Goal: Navigation & Orientation: Understand site structure

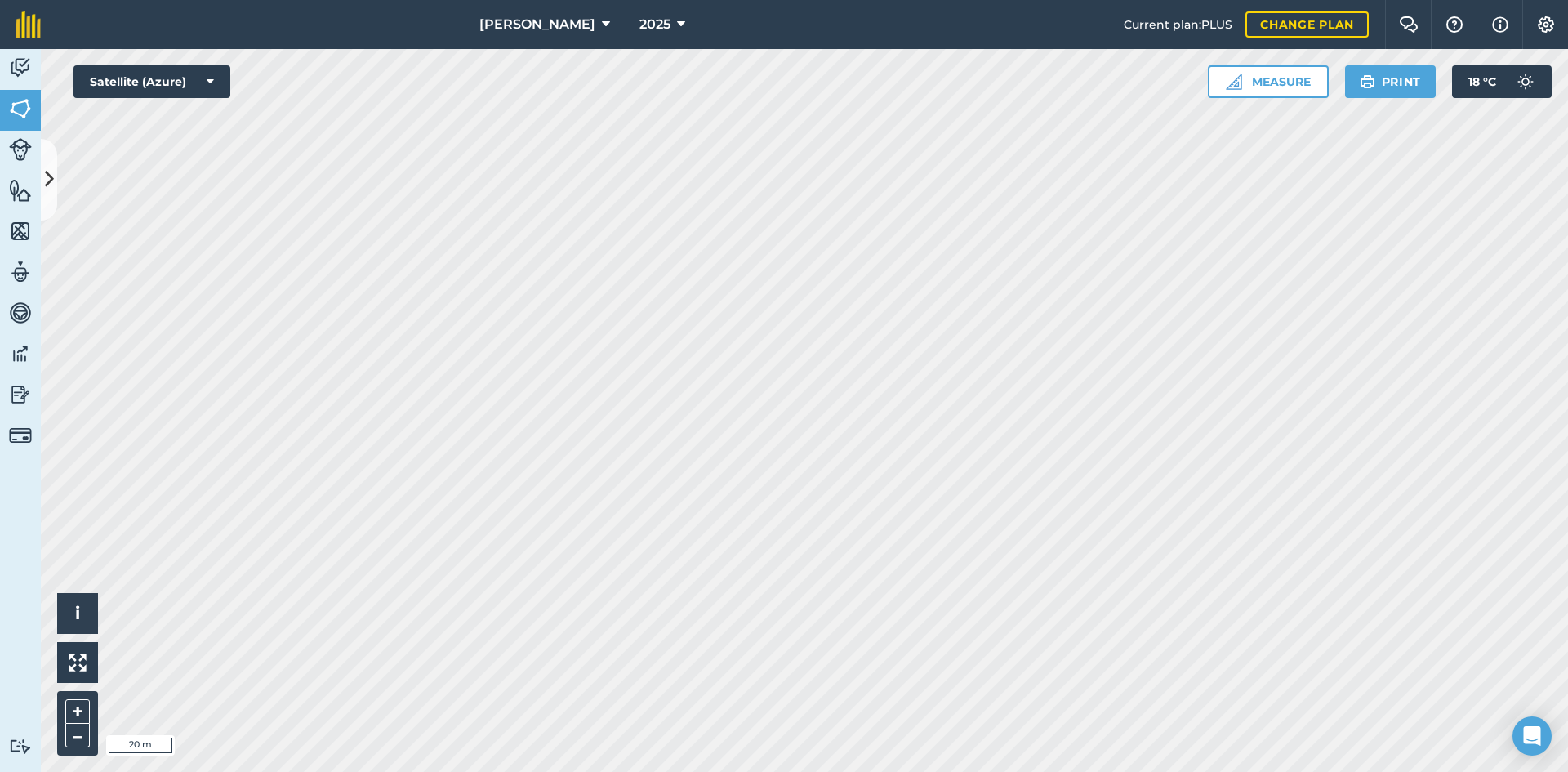
click at [1143, 771] on html "[PERSON_NAME] 2025 Current plan : PLUS Change plan Farm Chat Help Info Settings…" at bounding box center [784, 386] width 1568 height 772
click at [1206, 771] on html "[PERSON_NAME] 2025 Current plan : PLUS Change plan Farm Chat Help Info Settings…" at bounding box center [784, 386] width 1568 height 772
click at [1234, 771] on html "[PERSON_NAME] 2025 Current plan : PLUS Change plan Farm Chat Help Info Settings…" at bounding box center [784, 386] width 1568 height 772
click at [1245, 771] on html "[PERSON_NAME] 2025 Current plan : PLUS Change plan Farm Chat Help Info Settings…" at bounding box center [784, 386] width 1568 height 772
click at [817, 28] on div "[PERSON_NAME] 2025 Current plan : PLUS Change plan Farm Chat Help Info Settings…" at bounding box center [784, 386] width 1568 height 772
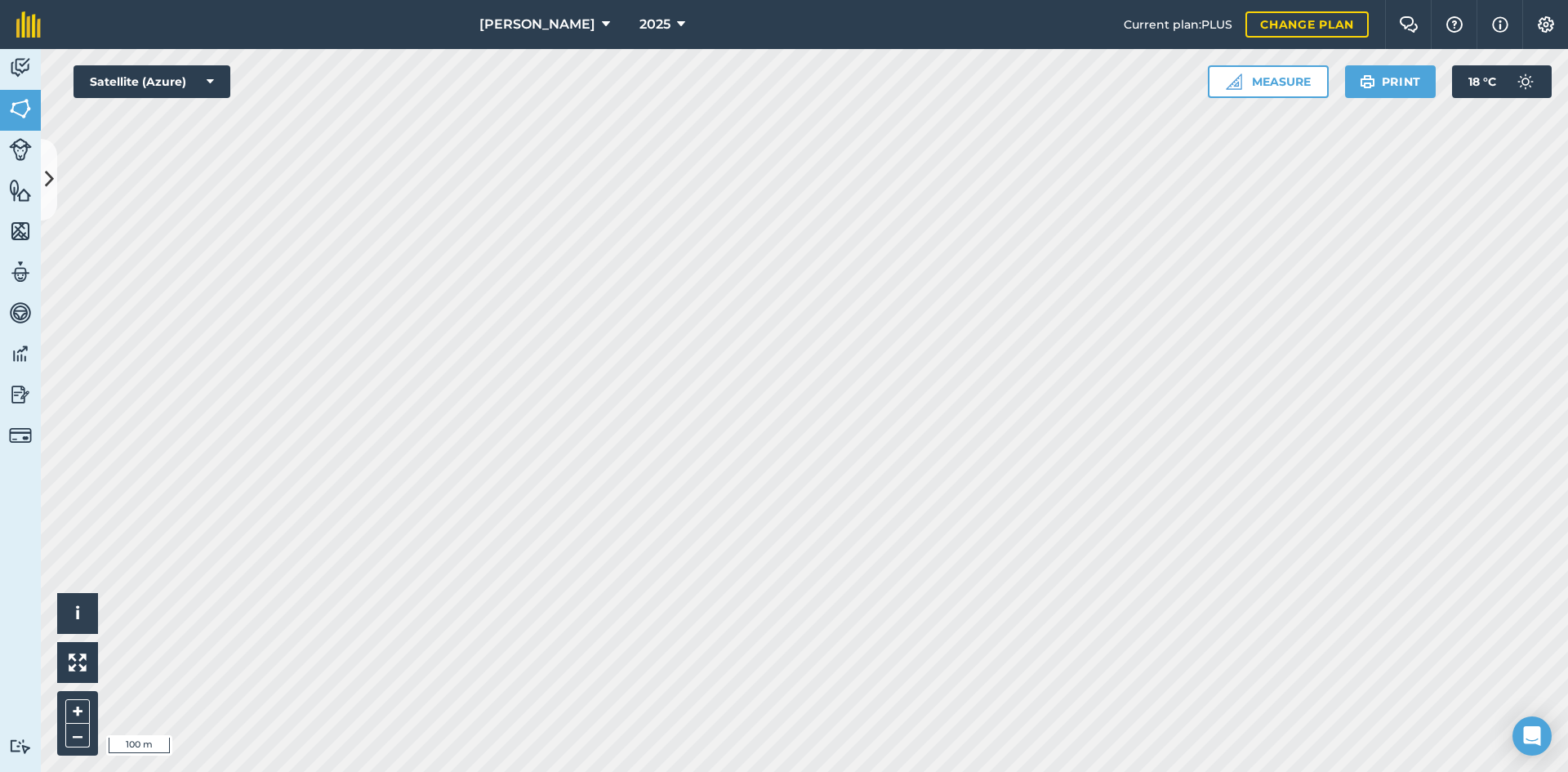
click at [749, 30] on div "[PERSON_NAME] 2025 Current plan : PLUS Change plan Farm Chat Help Info Settings…" at bounding box center [784, 386] width 1568 height 772
click at [677, 21] on icon at bounding box center [681, 25] width 8 height 20
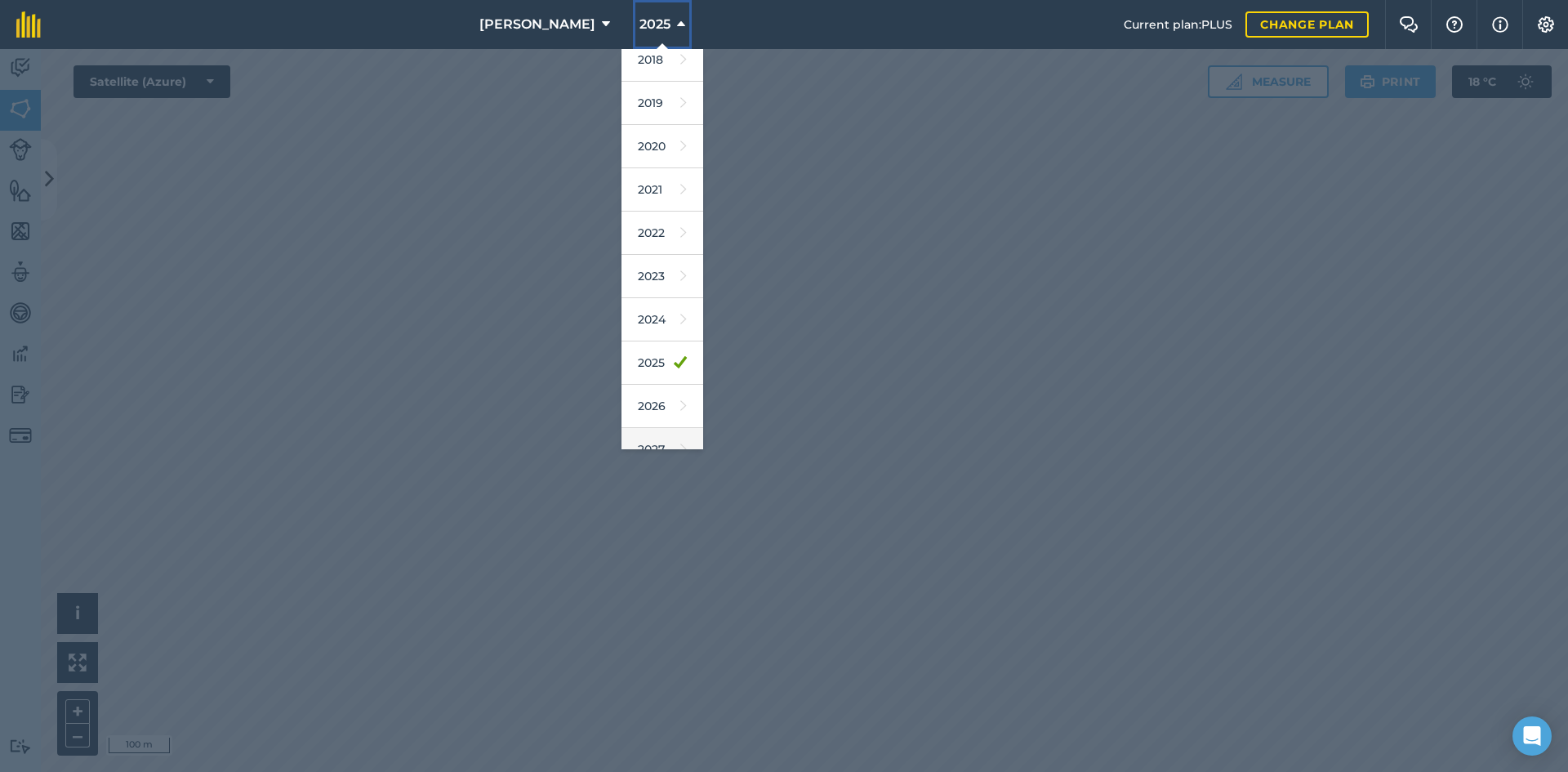
scroll to position [76, 0]
click at [681, 390] on icon at bounding box center [683, 383] width 6 height 23
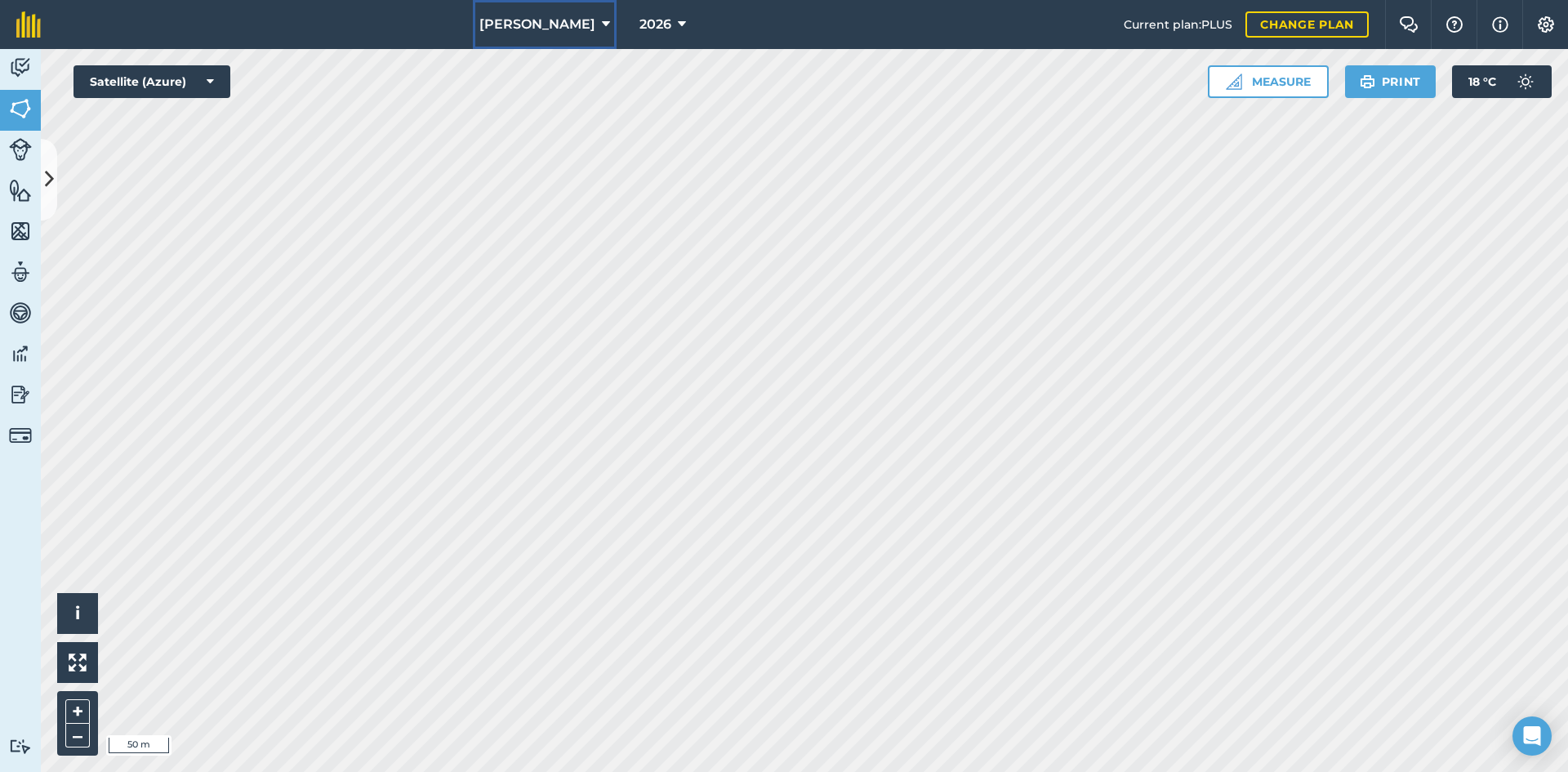
click at [575, 19] on button "[PERSON_NAME]" at bounding box center [545, 25] width 144 height 49
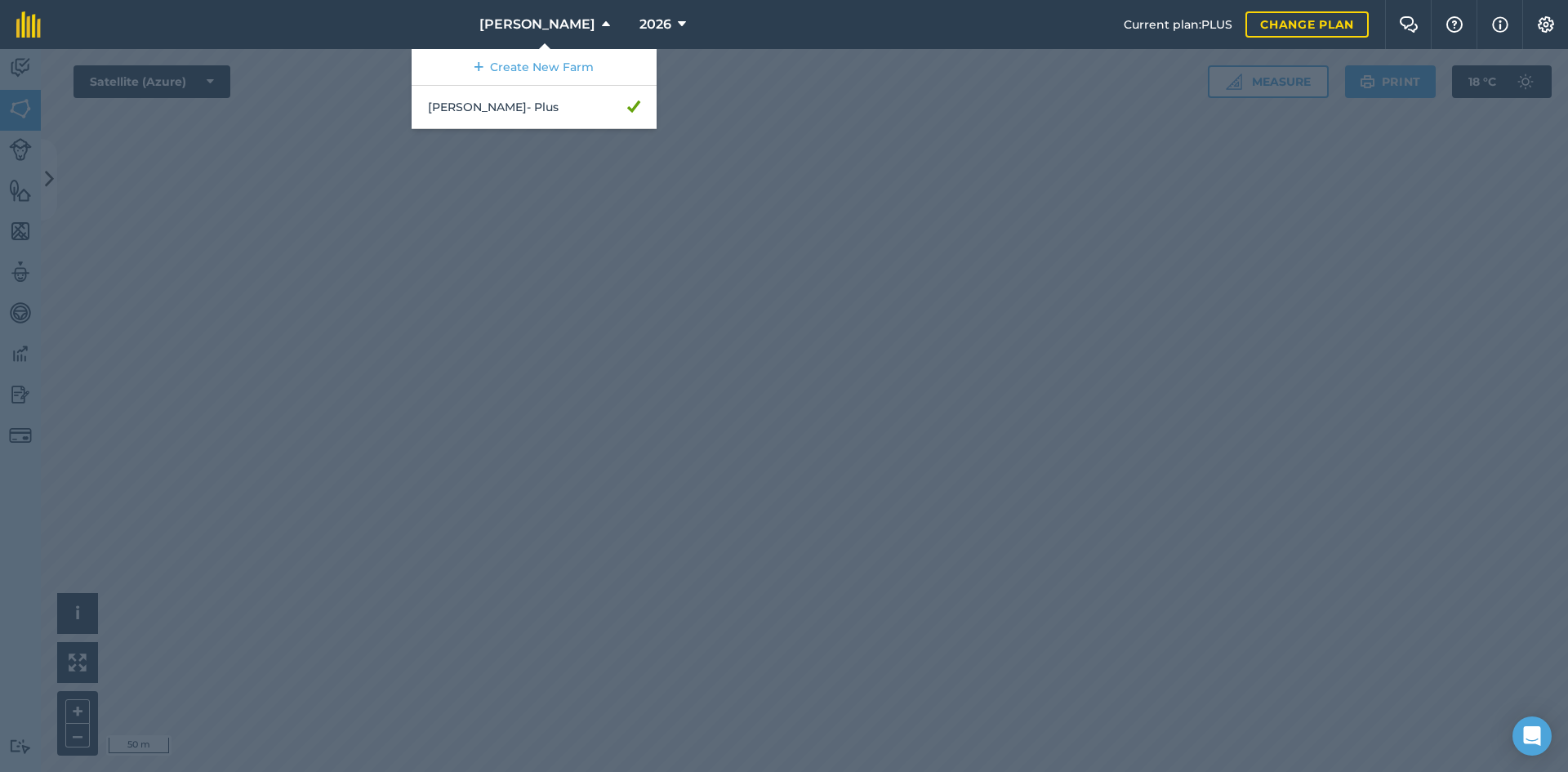
click at [681, 270] on div at bounding box center [784, 411] width 1568 height 723
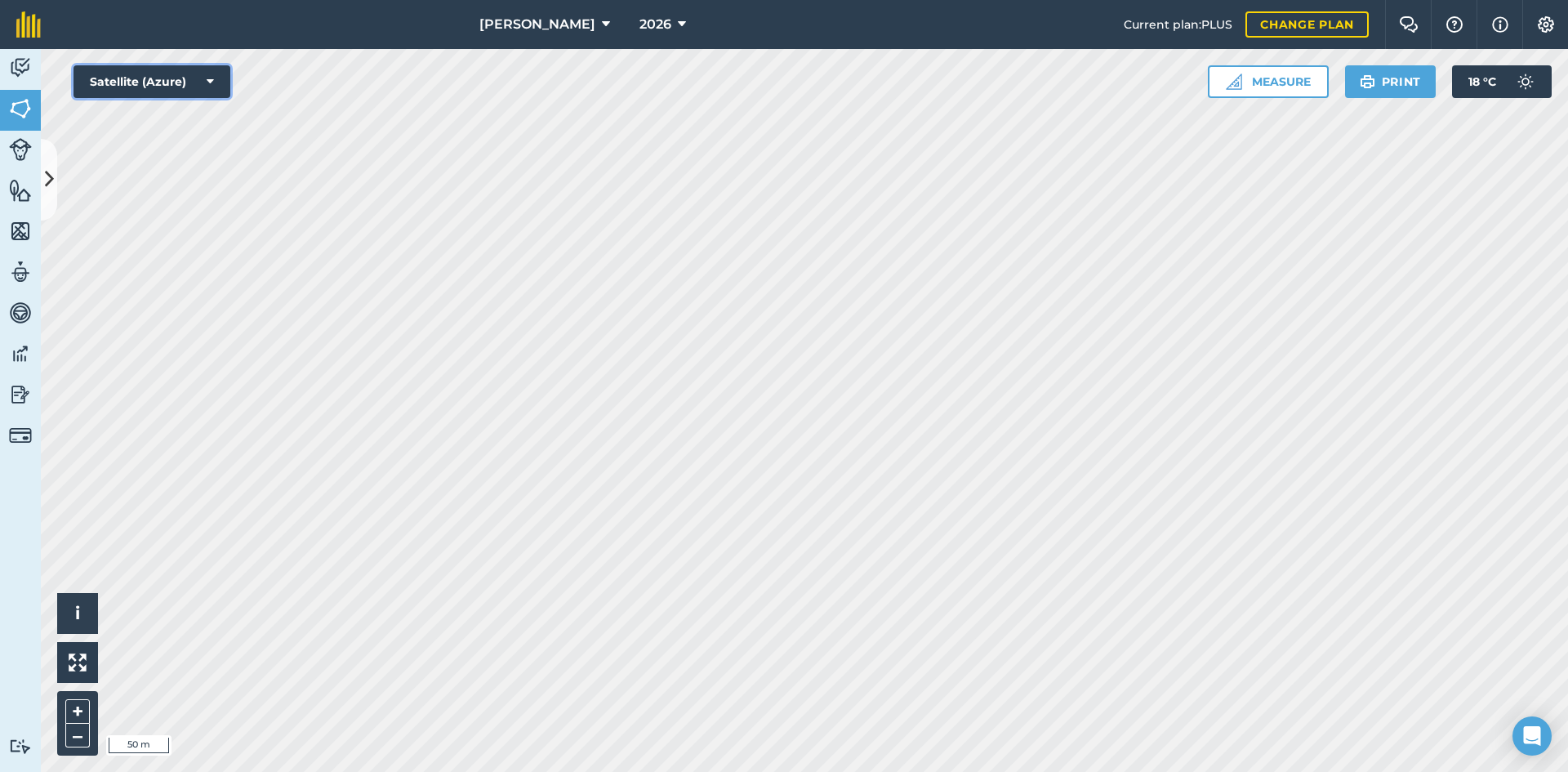
click at [212, 77] on icon at bounding box center [210, 82] width 7 height 16
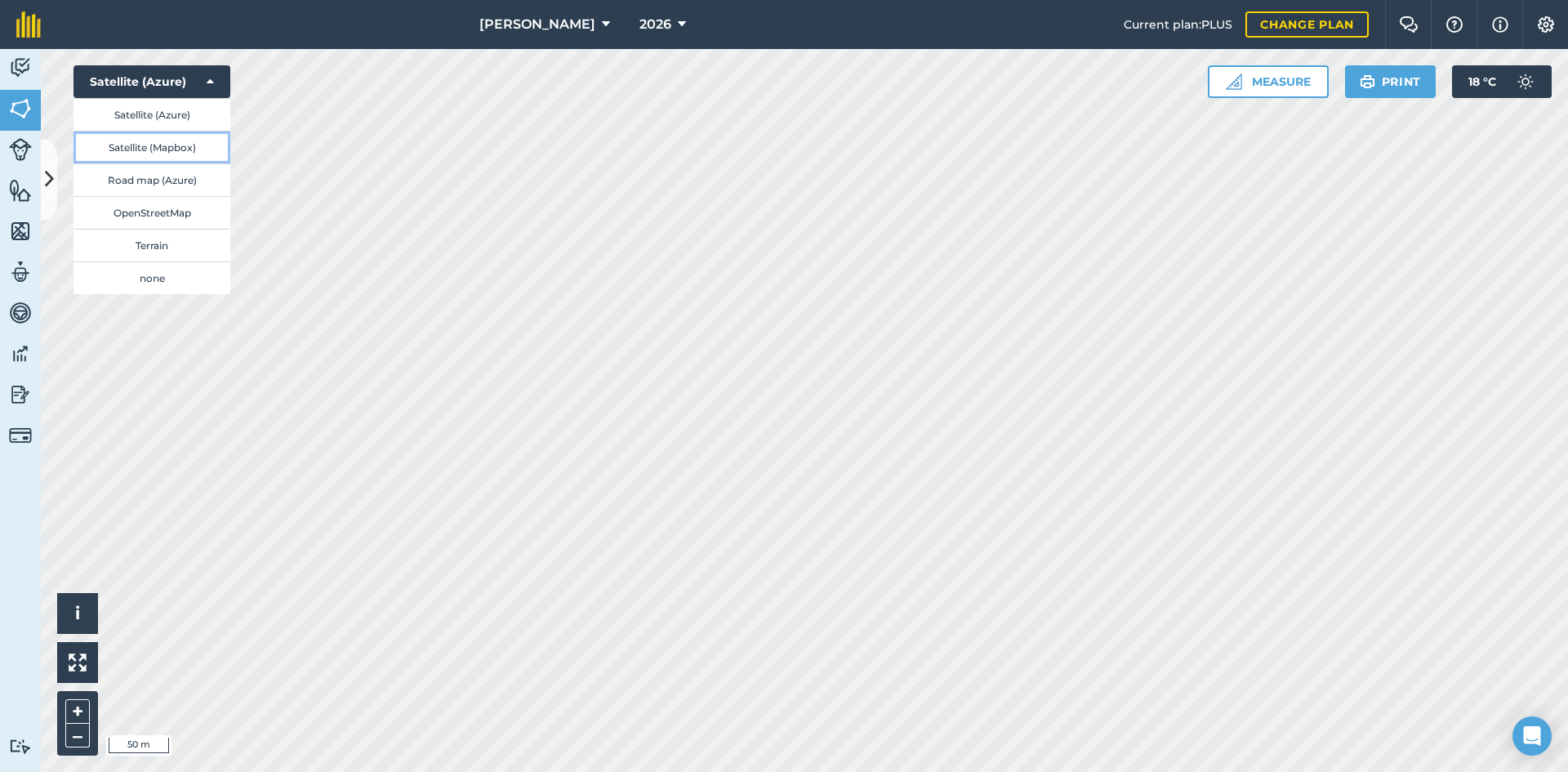
click at [194, 143] on button "Satellite (Mapbox)" at bounding box center [152, 147] width 157 height 33
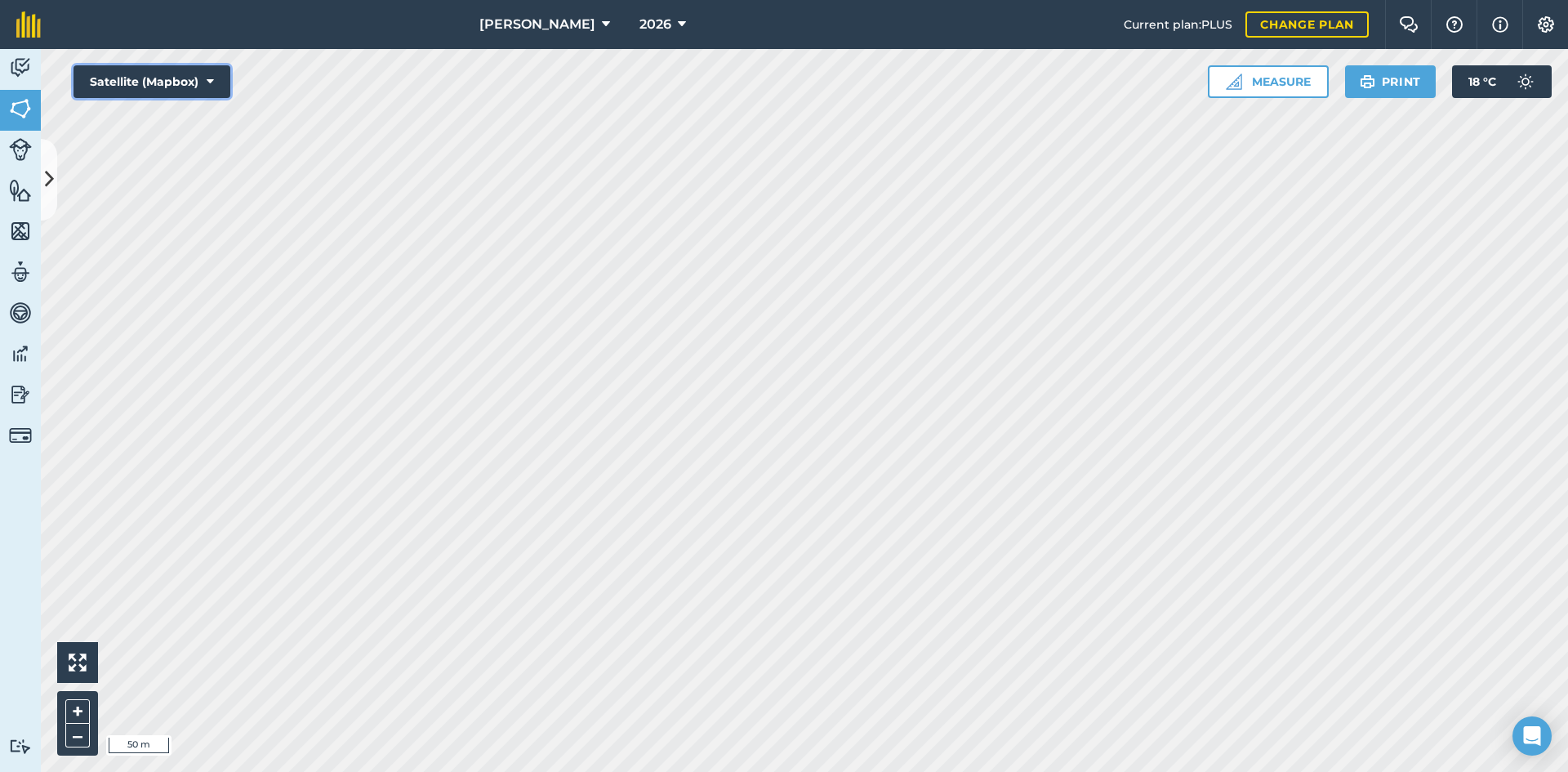
click at [215, 76] on button "Satellite (Mapbox)" at bounding box center [152, 82] width 157 height 33
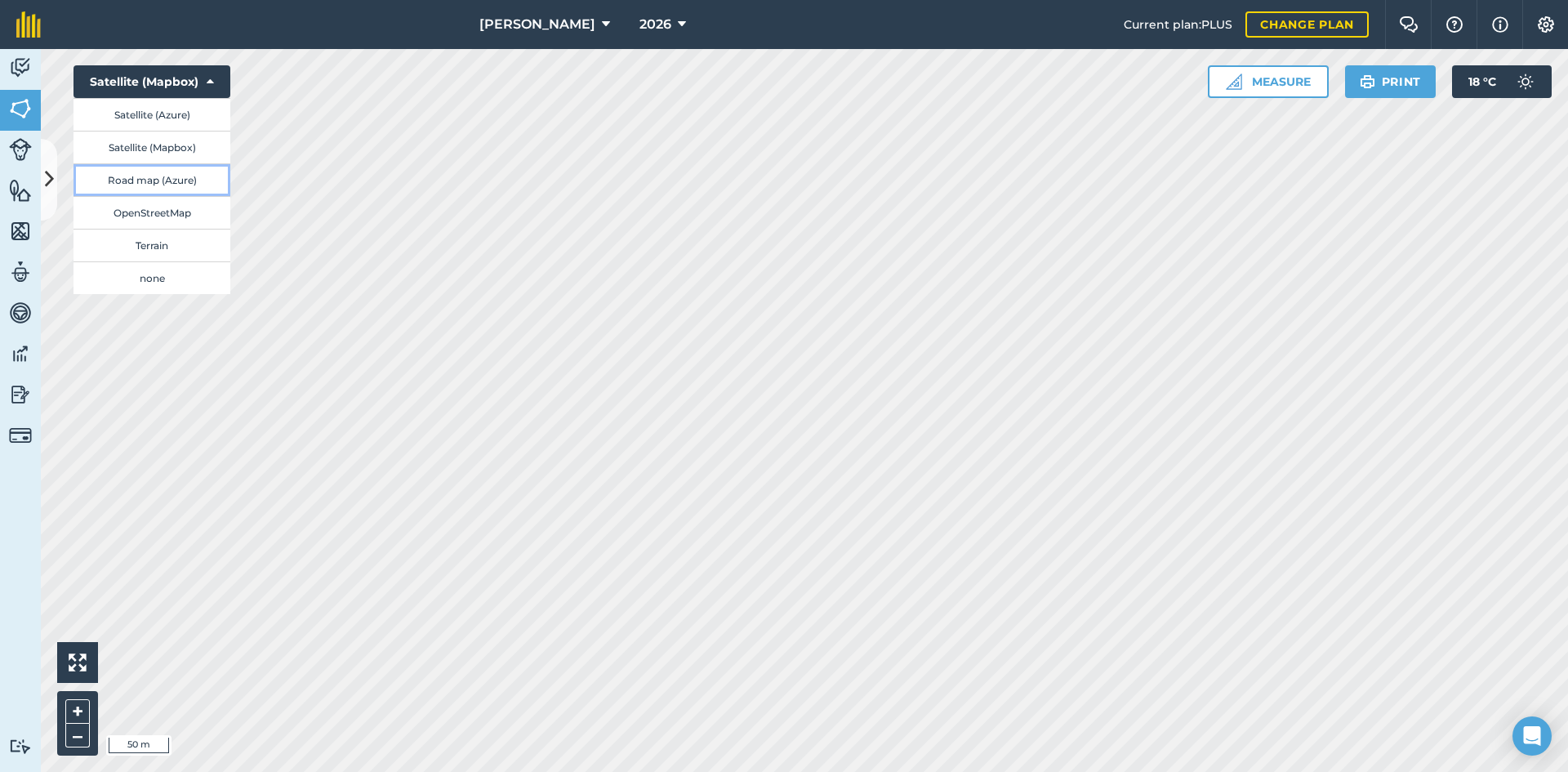
click at [196, 186] on button "Road map (Azure)" at bounding box center [152, 180] width 157 height 33
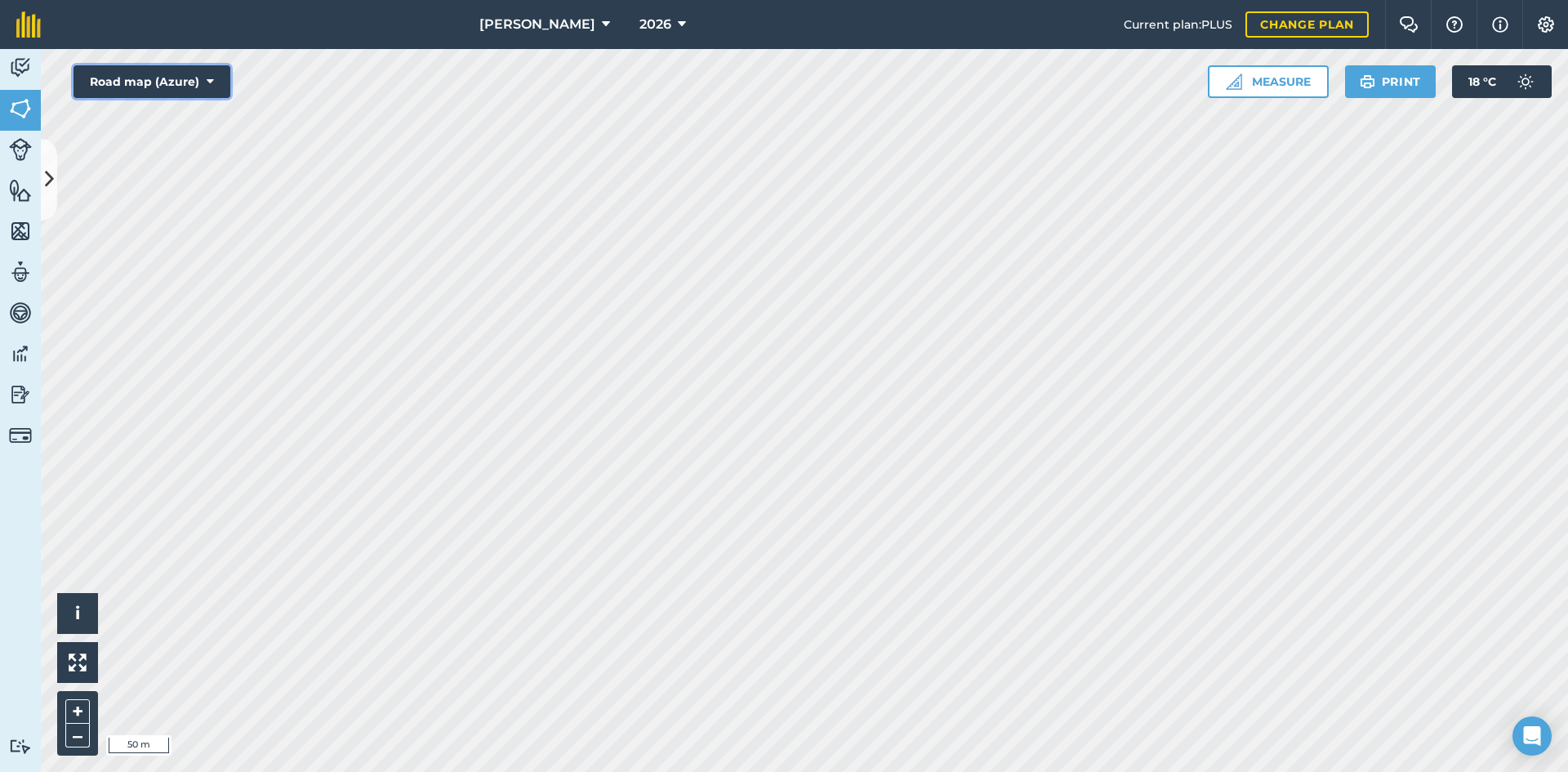
click at [213, 84] on icon at bounding box center [210, 82] width 7 height 16
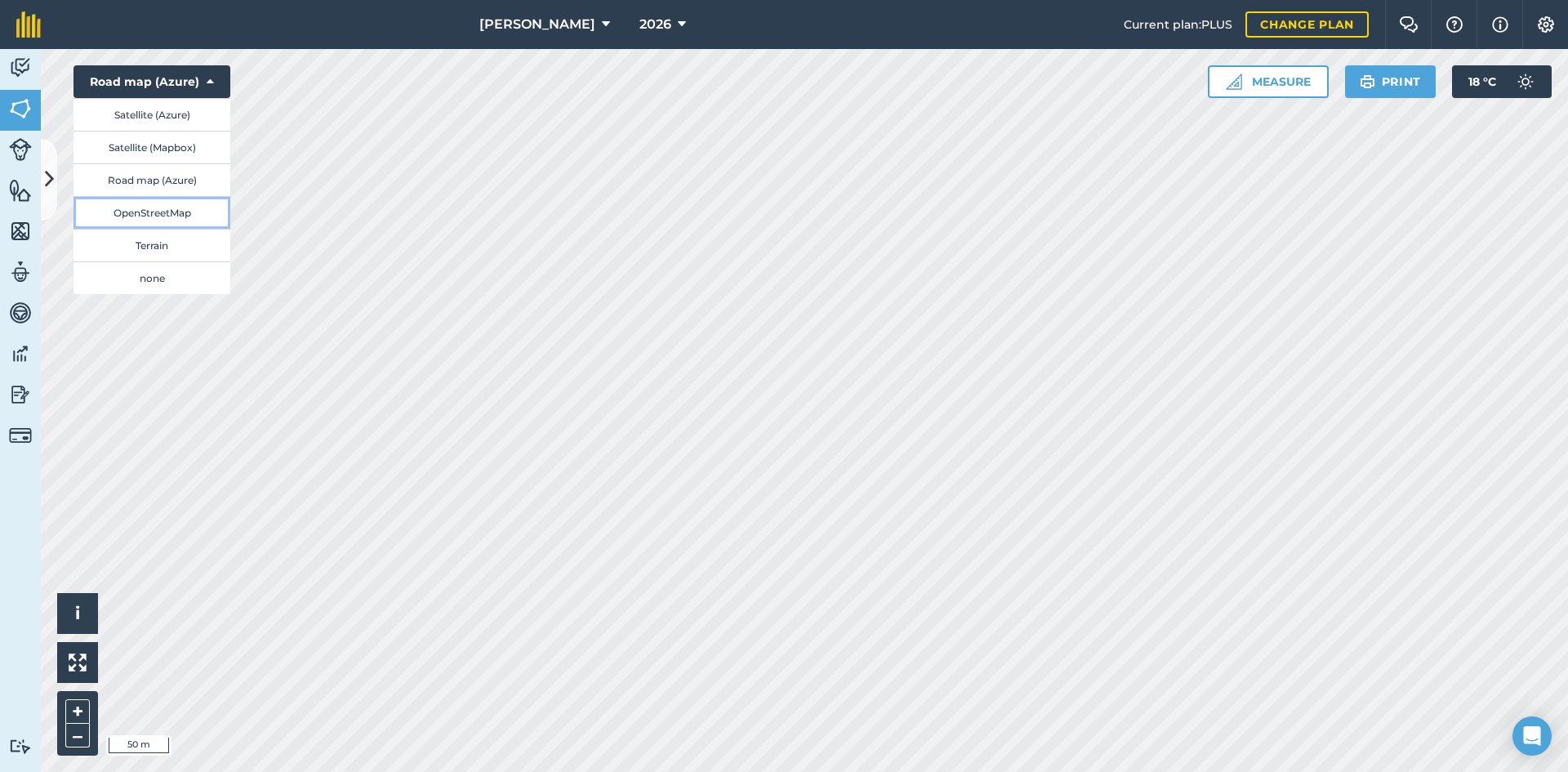
click at [179, 219] on button "OpenStreetMap" at bounding box center [152, 212] width 157 height 33
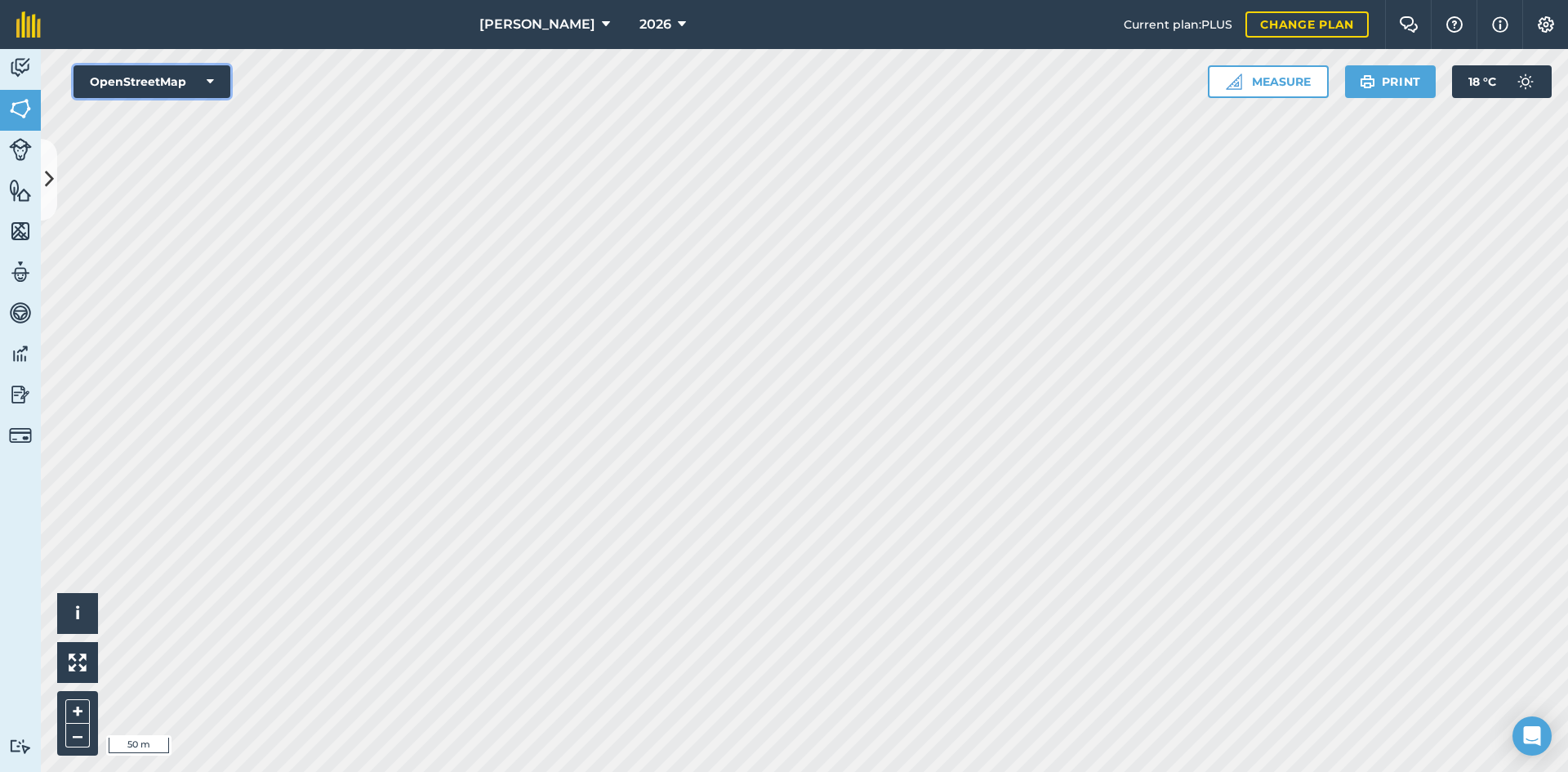
click at [212, 80] on icon at bounding box center [210, 82] width 7 height 16
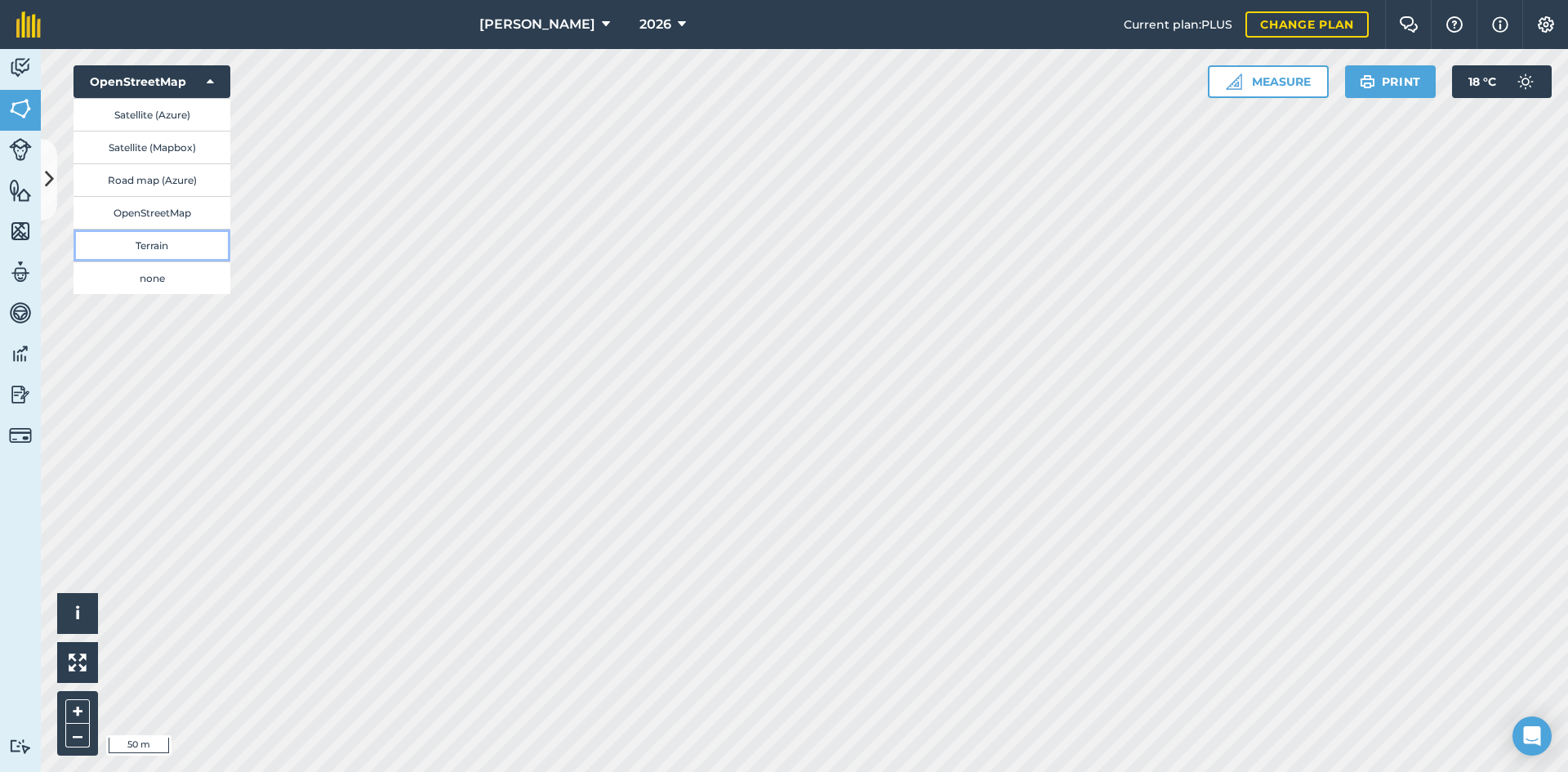
click at [166, 235] on button "Terrain" at bounding box center [152, 245] width 157 height 33
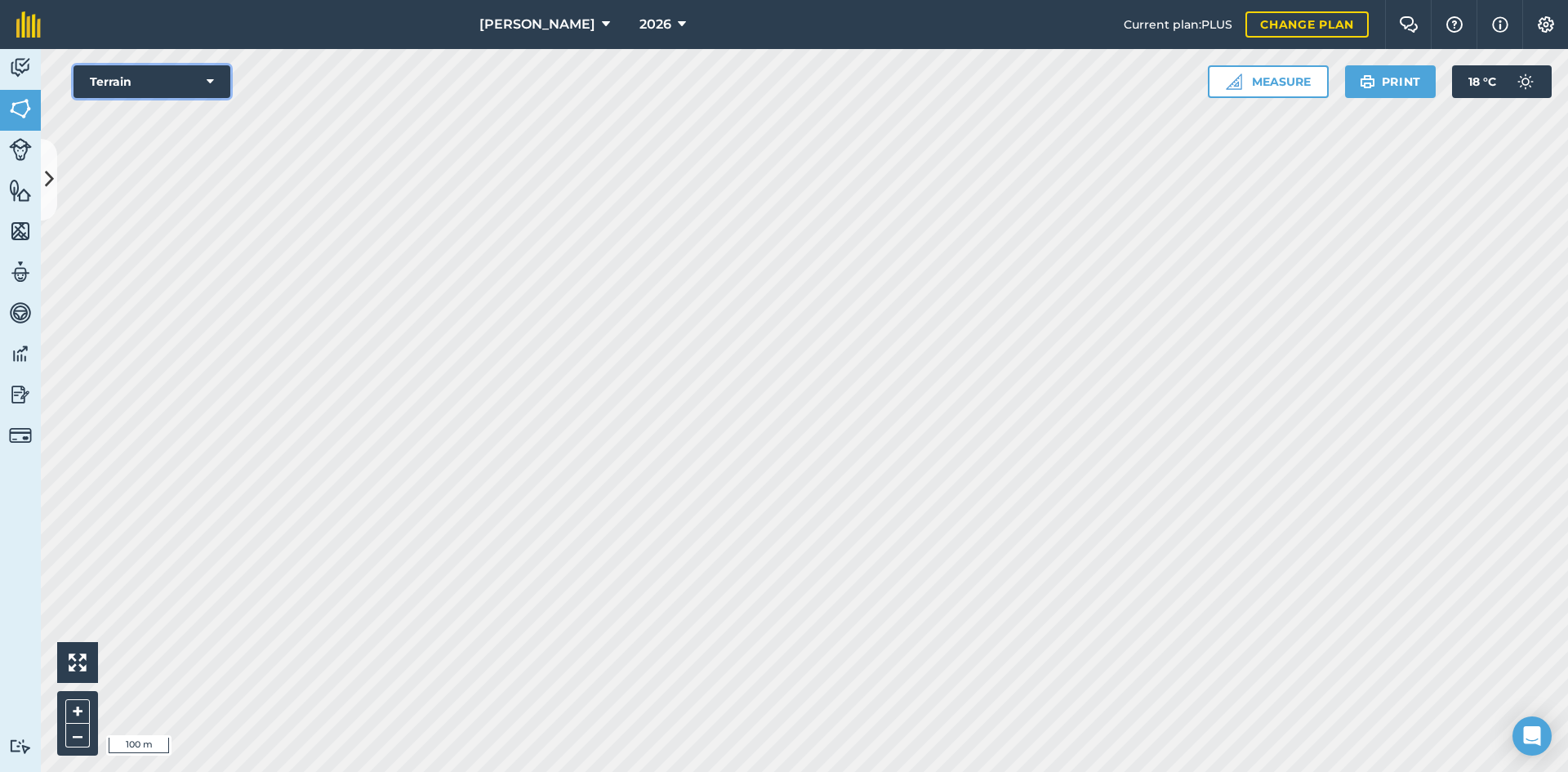
click at [209, 76] on icon at bounding box center [210, 82] width 7 height 16
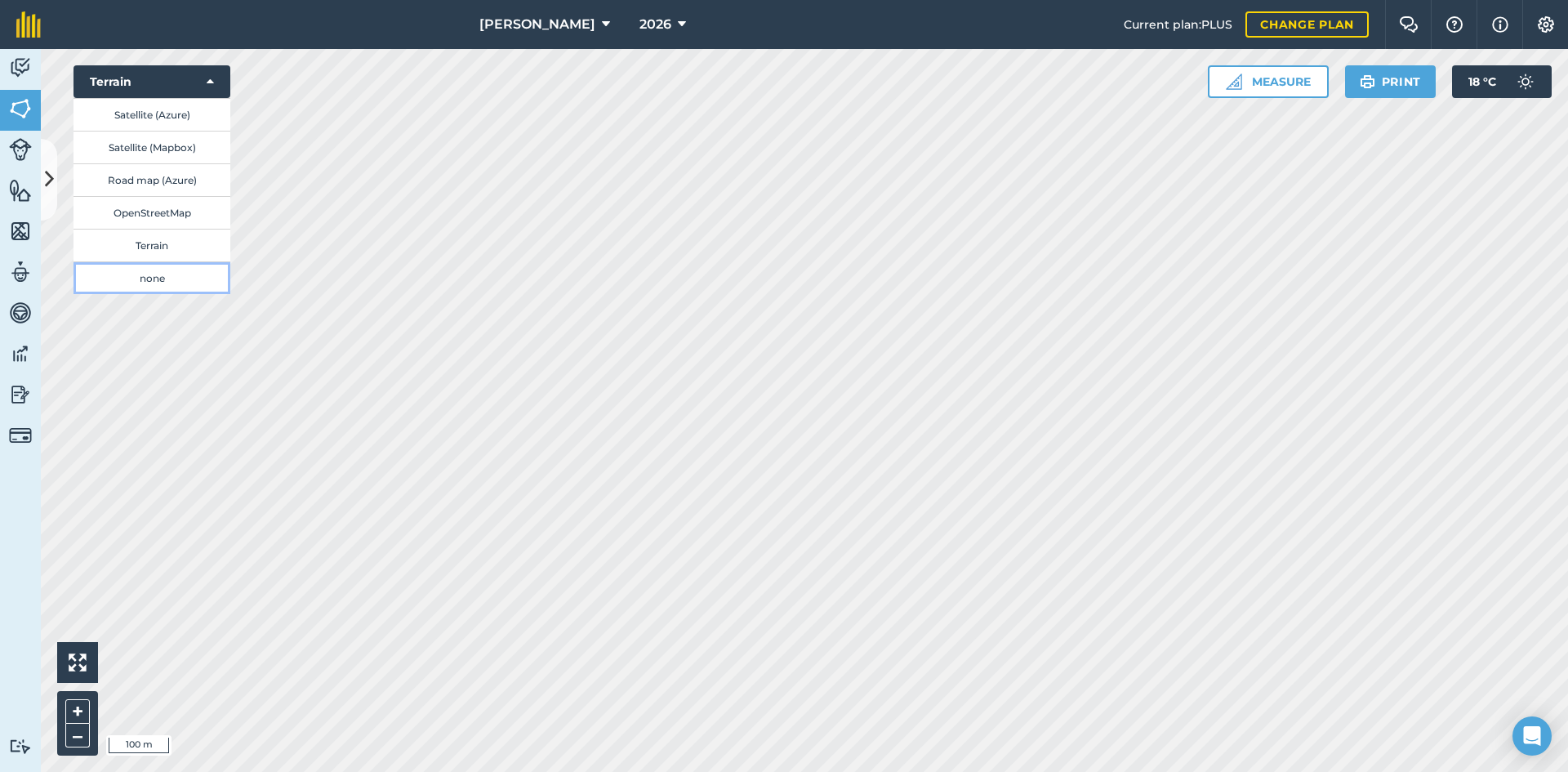
click at [175, 283] on button "none" at bounding box center [152, 278] width 157 height 33
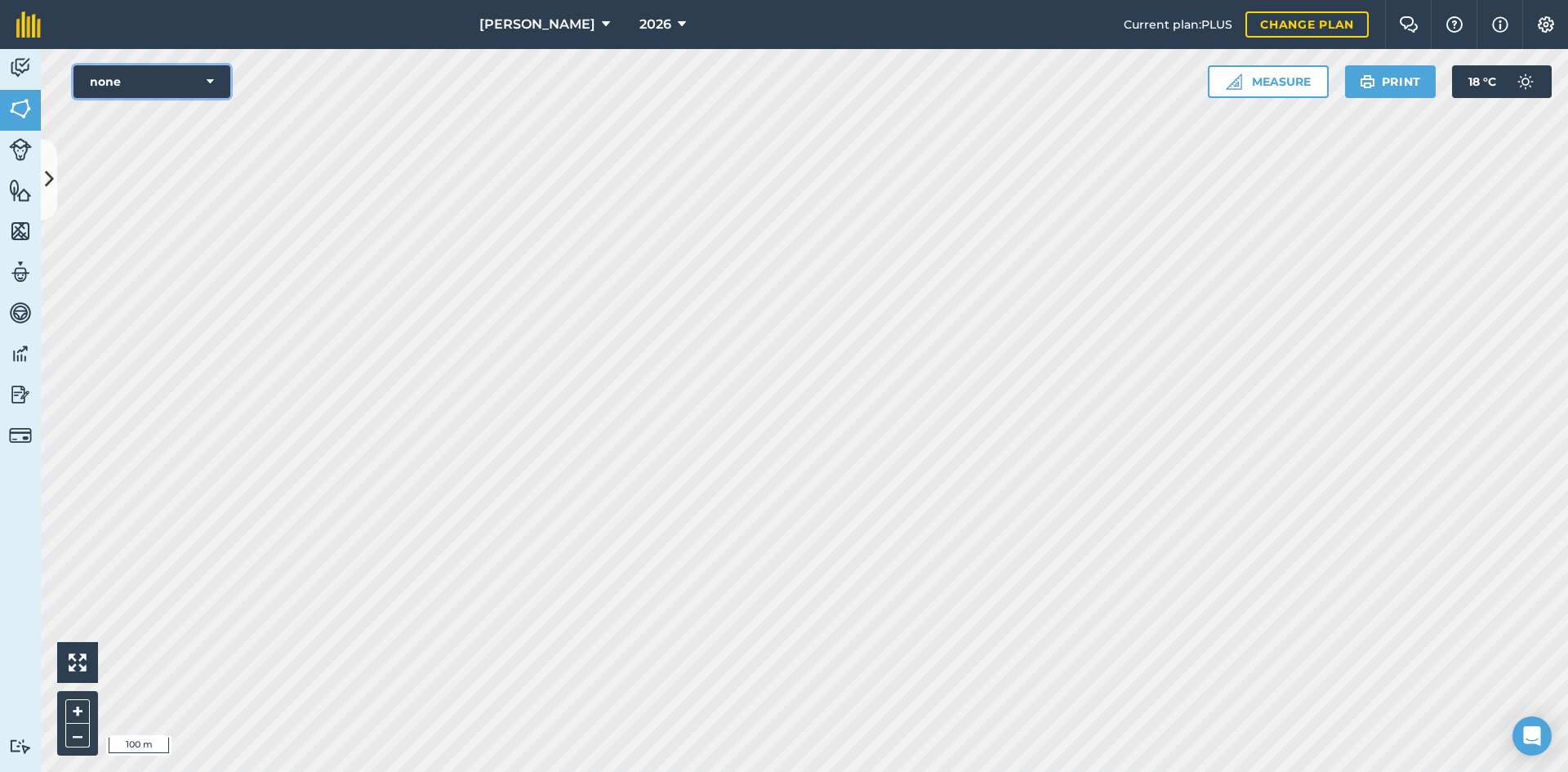
click at [211, 71] on button "none" at bounding box center [152, 82] width 157 height 33
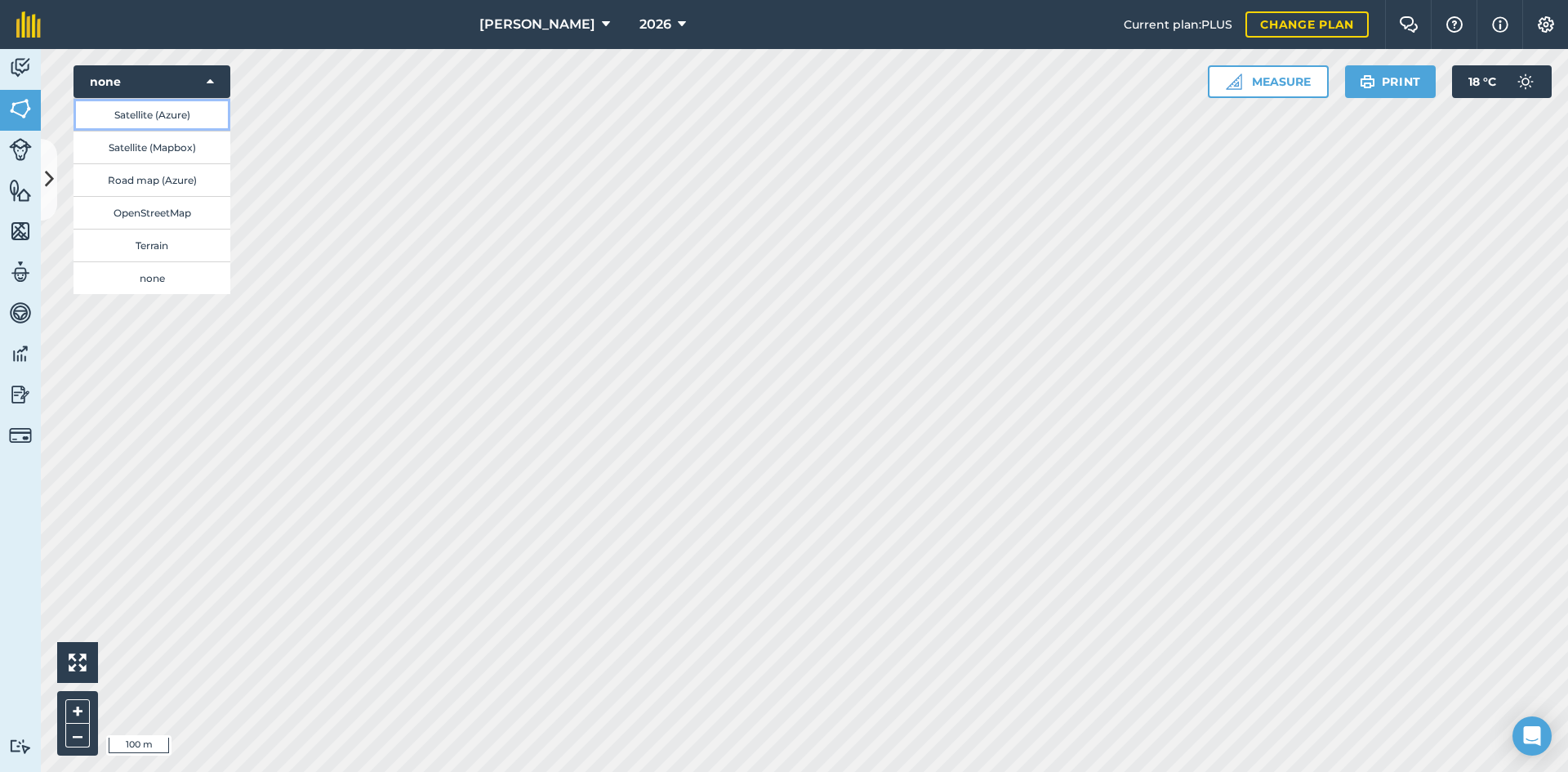
click at [174, 107] on button "Satellite (Azure)" at bounding box center [152, 115] width 157 height 33
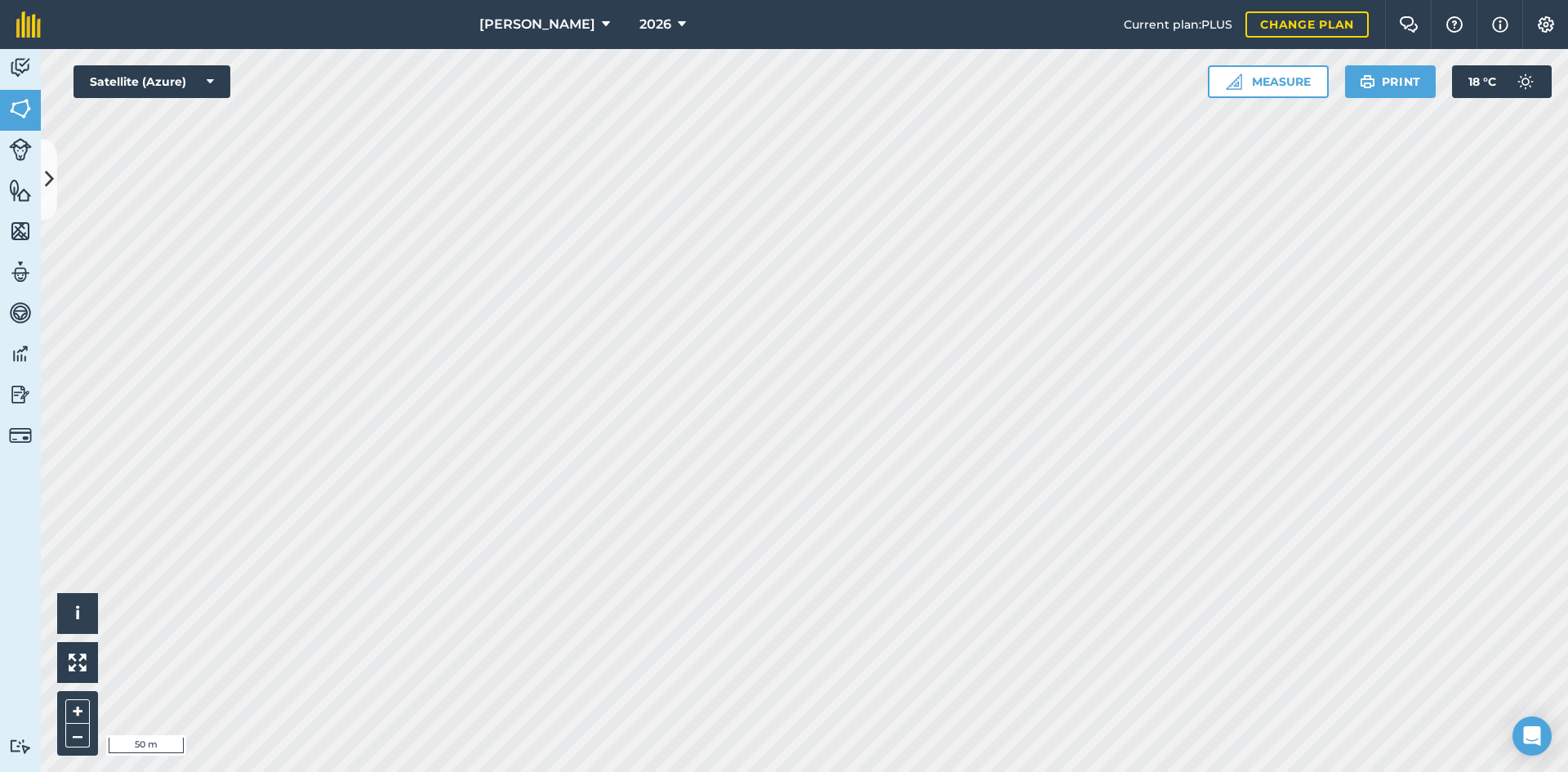
click at [319, 36] on div "[PERSON_NAME] 2026 Current plan : PLUS Change plan Farm Chat Help Info Settings…" at bounding box center [784, 386] width 1568 height 772
click at [905, 771] on html "[PERSON_NAME] 2026 Current plan : PLUS Change plan Farm Chat Help Info Settings…" at bounding box center [784, 386] width 1568 height 772
click at [777, 771] on html "[PERSON_NAME] 2026 Current plan : PLUS Change plan Farm Chat Help Info Settings…" at bounding box center [784, 386] width 1568 height 772
click at [874, 771] on html "[PERSON_NAME] 2026 Current plan : PLUS Change plan Farm Chat Help Info Settings…" at bounding box center [784, 386] width 1568 height 772
